Goal: Information Seeking & Learning: Learn about a topic

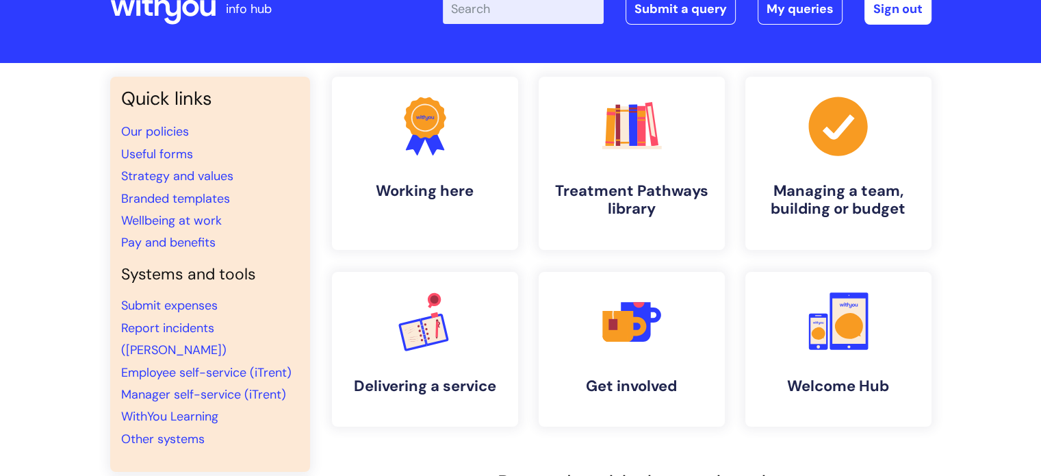
scroll to position [68, 0]
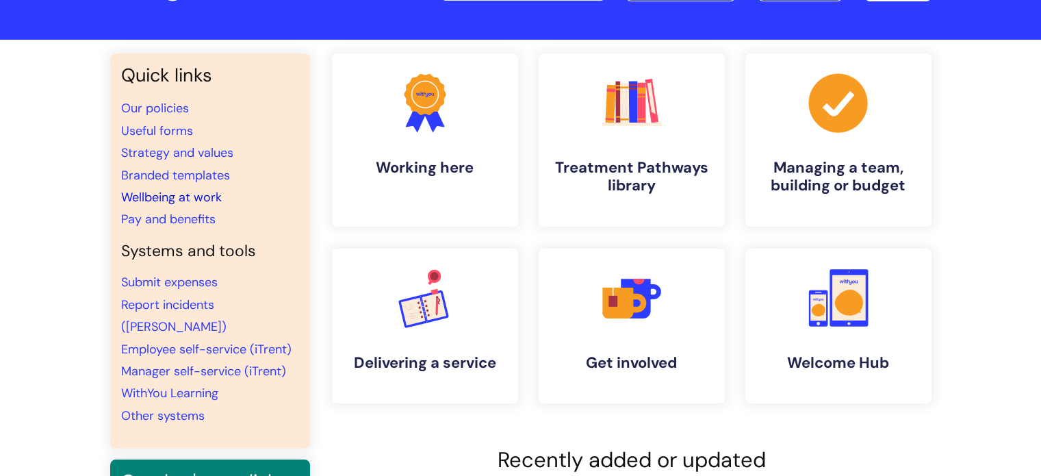
click at [146, 197] on link "Wellbeing at work" at bounding box center [171, 197] width 101 height 16
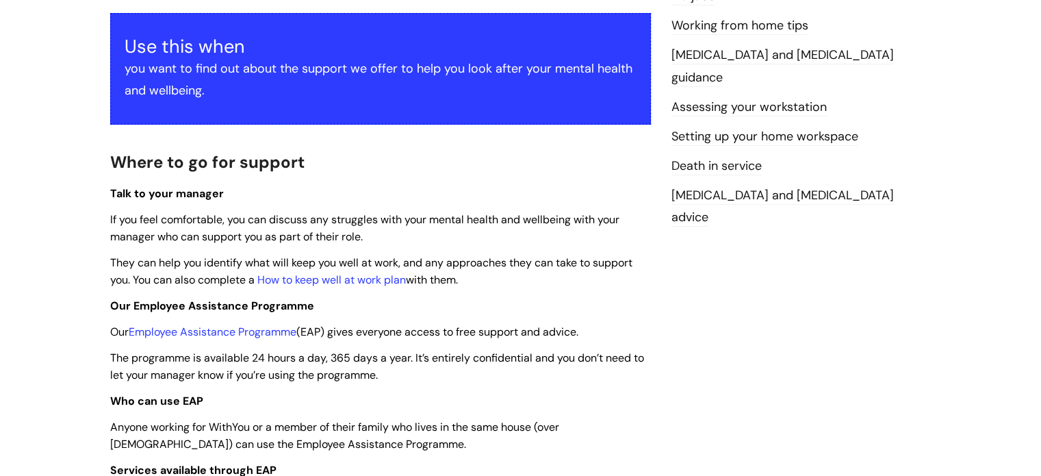
scroll to position [342, 0]
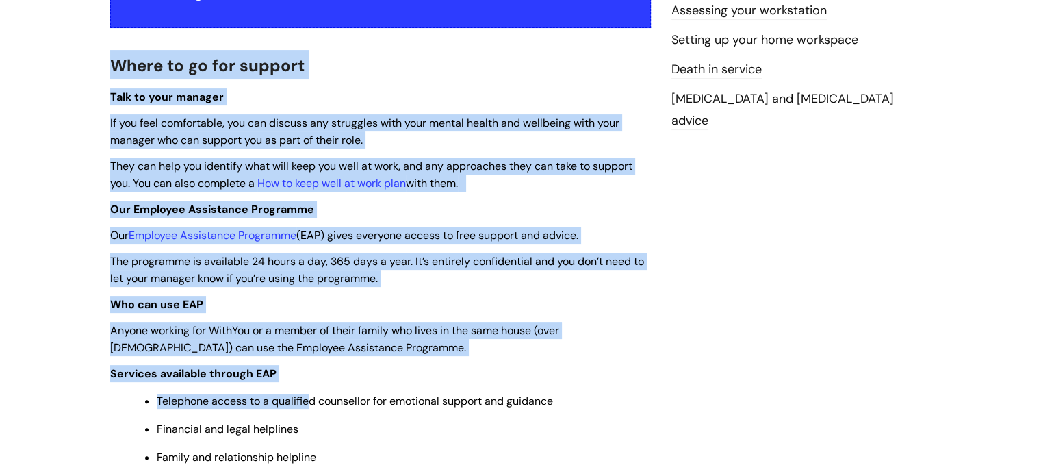
drag, startPoint x: 112, startPoint y: 62, endPoint x: 309, endPoint y: 397, distance: 388.6
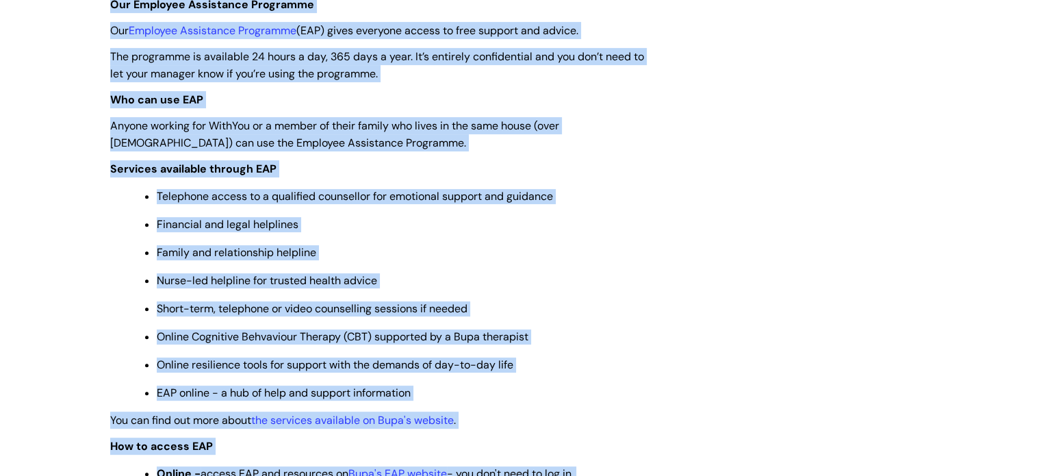
scroll to position [136, 0]
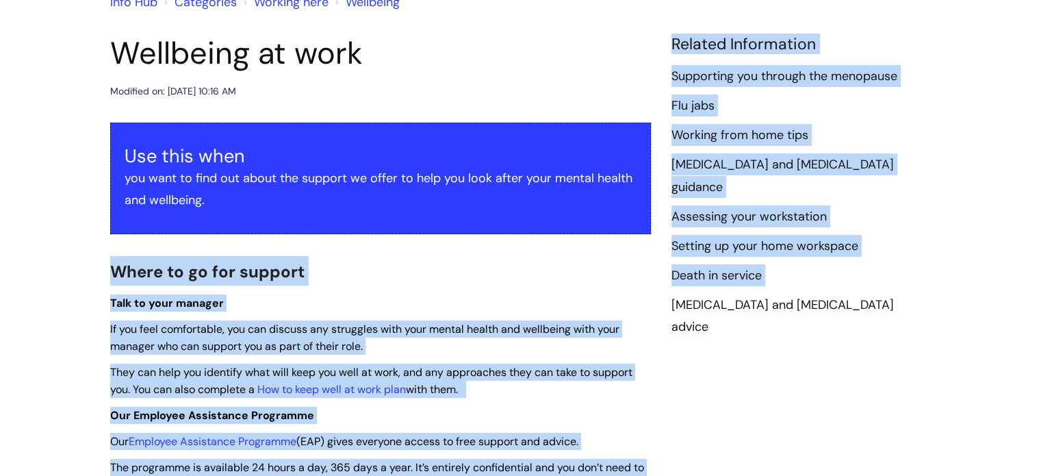
click at [367, 268] on h2 "Where to go for support" at bounding box center [380, 270] width 541 height 29
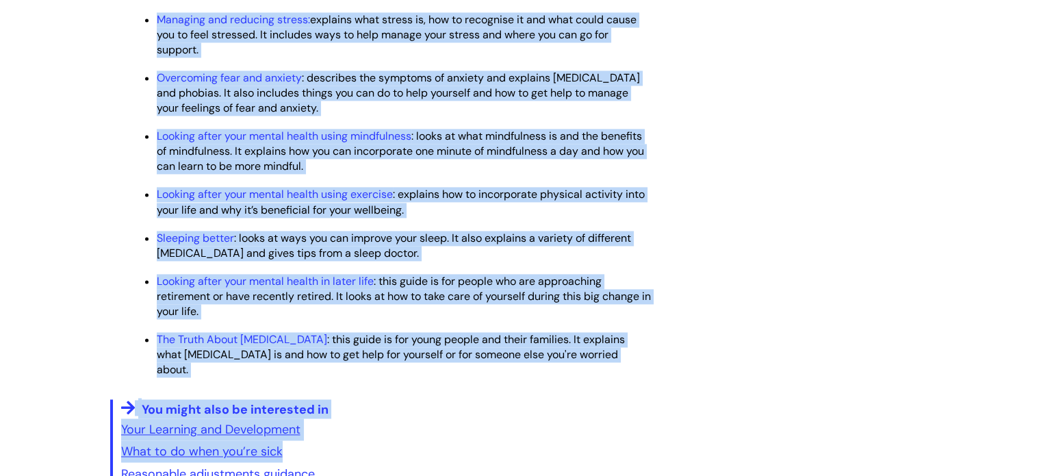
scroll to position [1943, 0]
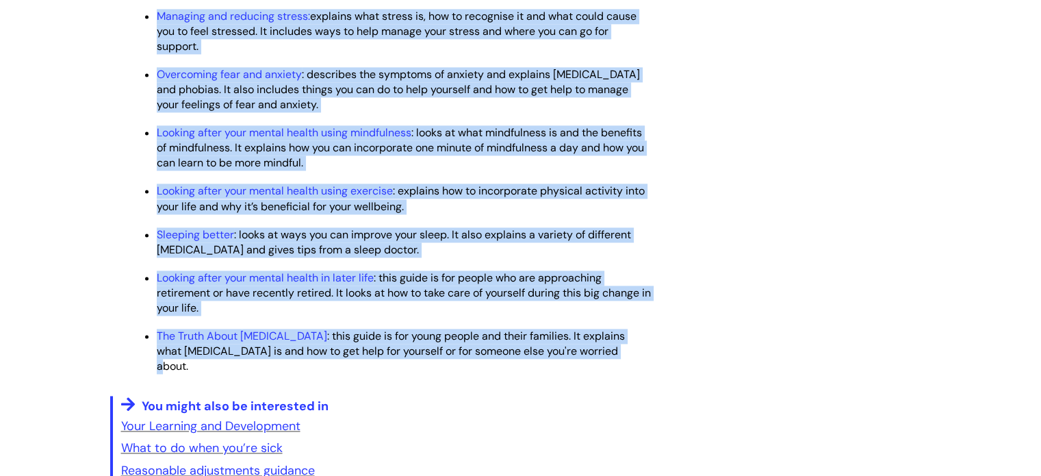
drag, startPoint x: 112, startPoint y: 267, endPoint x: 573, endPoint y: 386, distance: 476.3
copy div "Where to go for support Talk to your manager If you feel comfortable, you can d…"
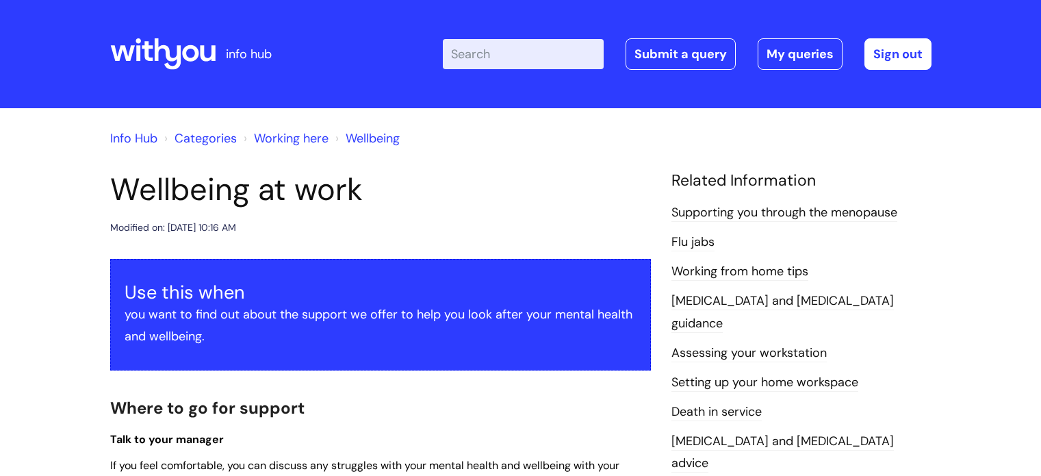
scroll to position [1943, 0]
